Goal: Task Accomplishment & Management: Use online tool/utility

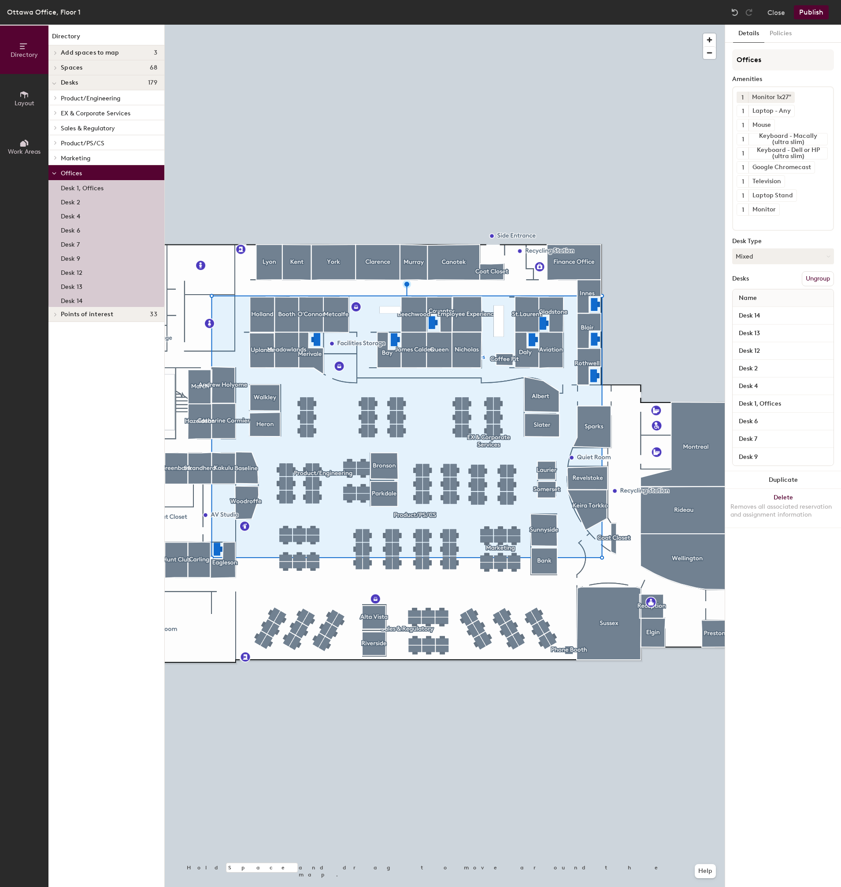
click at [767, 12] on div "Close Publish" at bounding box center [781, 12] width 106 height 14
click at [770, 11] on button "Close" at bounding box center [776, 12] width 18 height 14
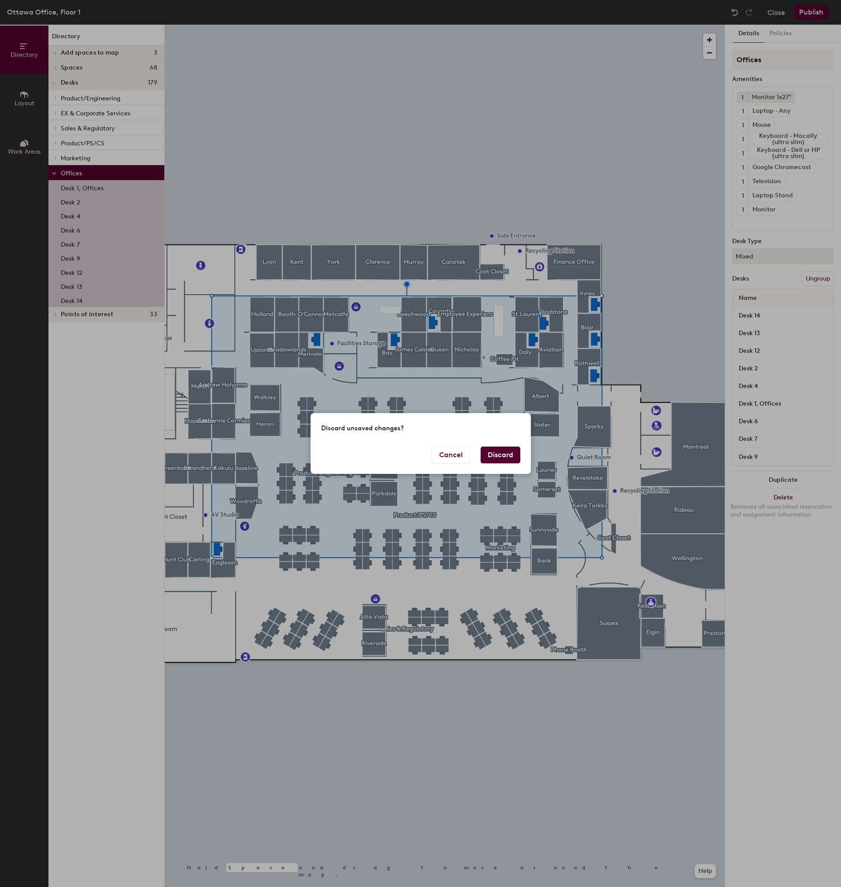
click at [513, 458] on button "Discard" at bounding box center [501, 455] width 40 height 17
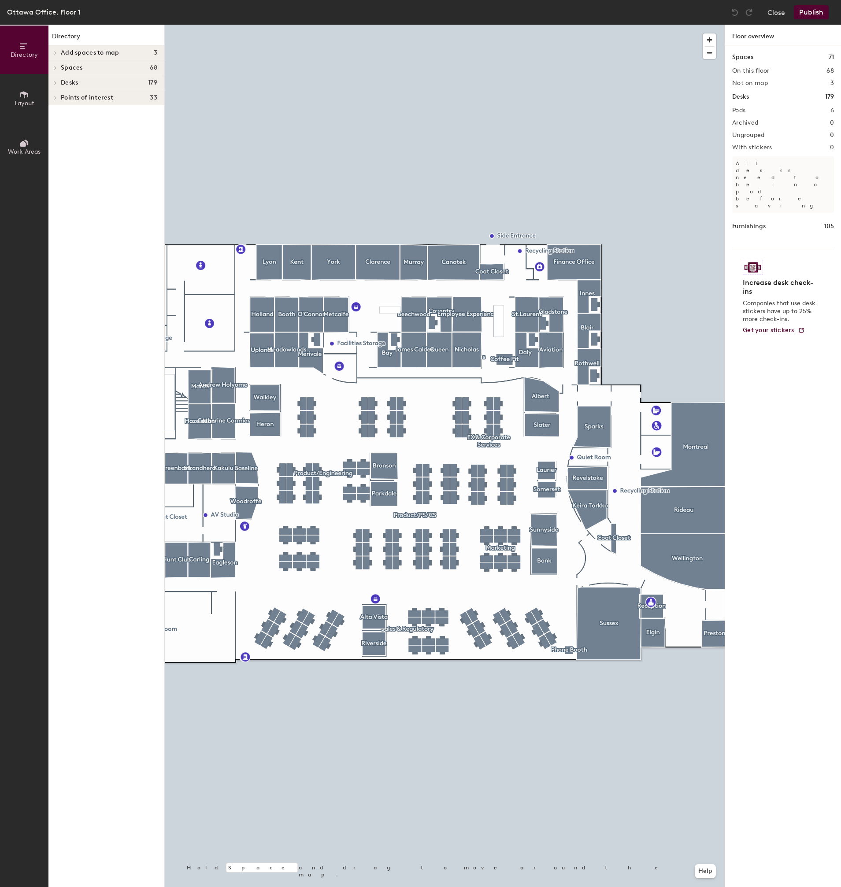
click at [315, 25] on div at bounding box center [445, 25] width 560 height 0
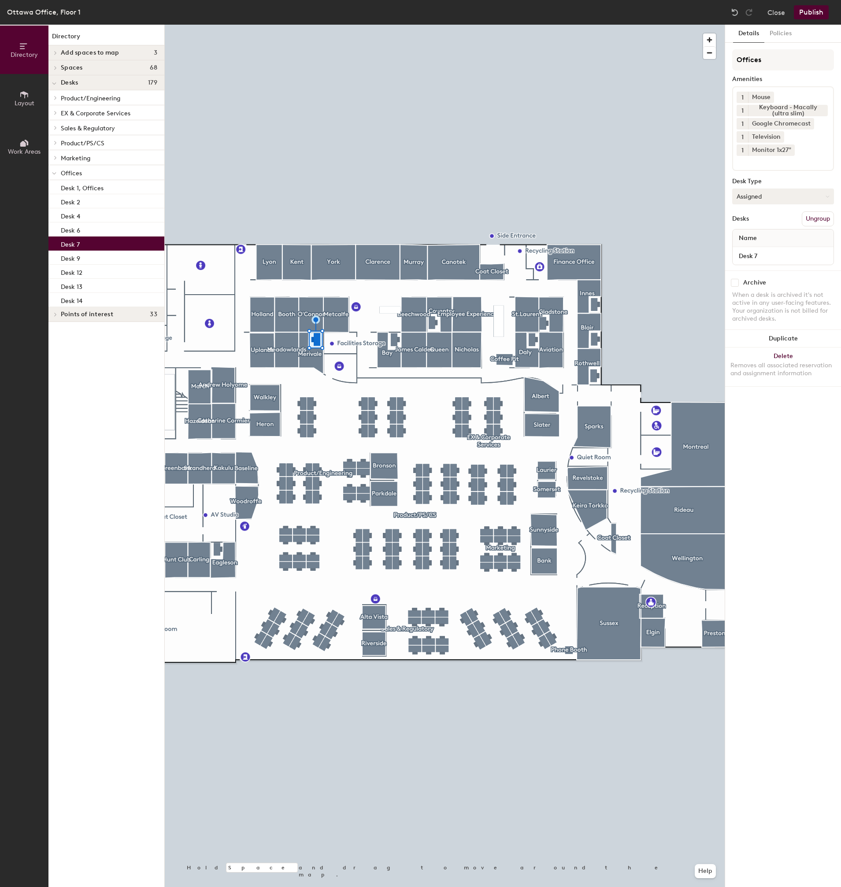
click at [802, 195] on button "Assigned" at bounding box center [783, 197] width 102 height 16
click at [756, 248] on div "Hoteled" at bounding box center [777, 250] width 88 height 13
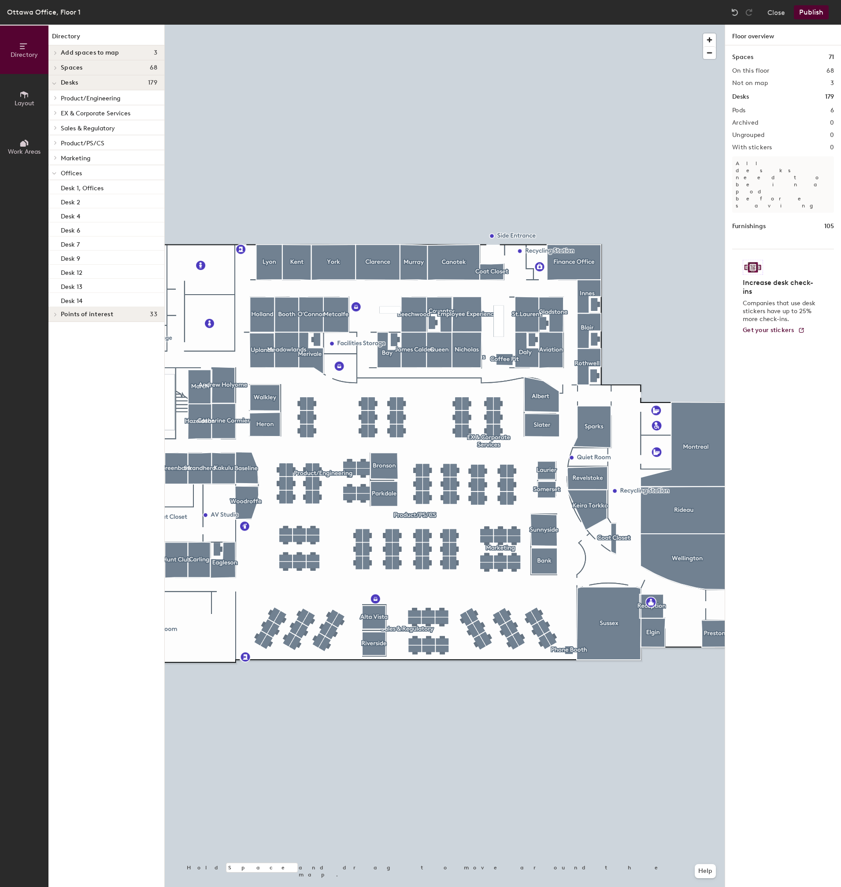
click at [814, 16] on button "Publish" at bounding box center [811, 12] width 35 height 14
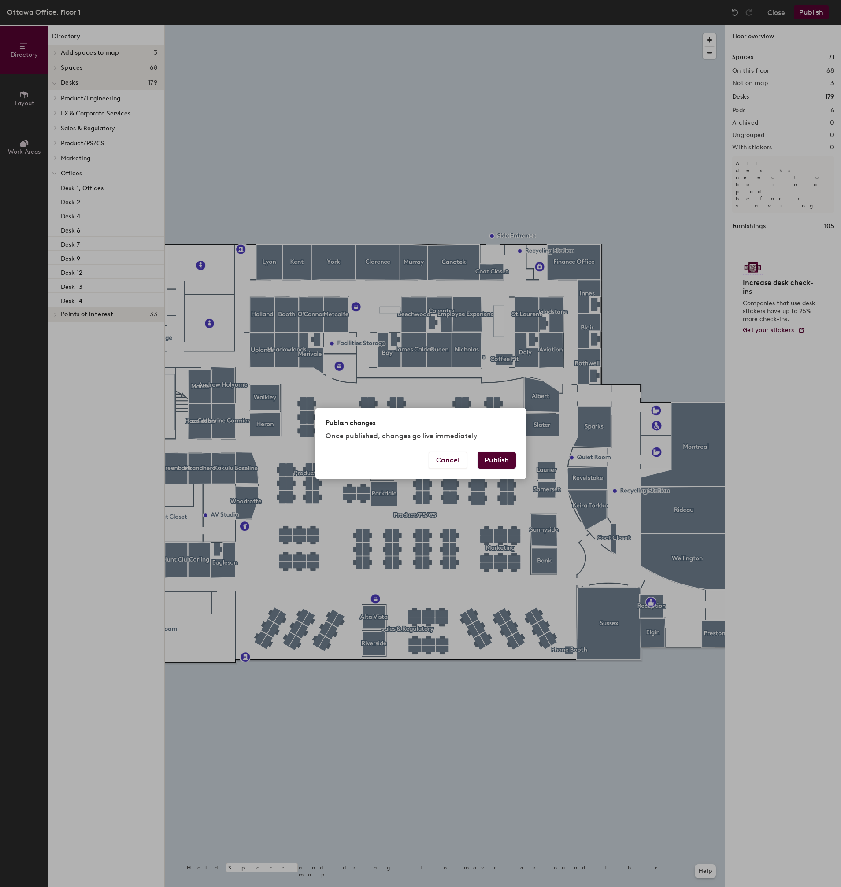
click at [496, 463] on button "Publish" at bounding box center [497, 460] width 38 height 17
